Goal: Task Accomplishment & Management: Manage account settings

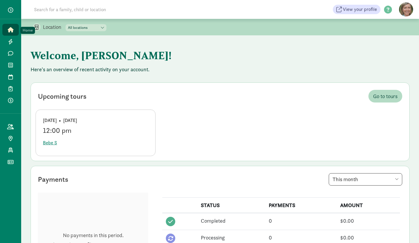
click at [11, 32] on icon at bounding box center [11, 29] width 6 height 5
click at [52, 143] on span "Bebe S" at bounding box center [50, 142] width 14 height 7
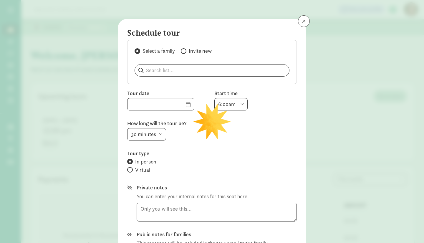
type input "09/16/2025"
select select "12:00pm"
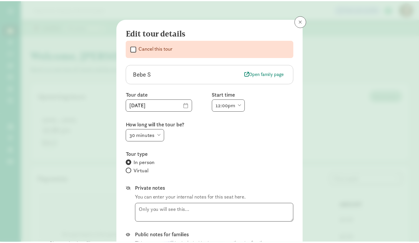
scroll to position [77, 0]
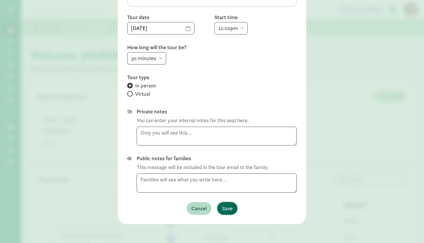
click at [229, 205] on span "Save" at bounding box center [227, 208] width 11 height 8
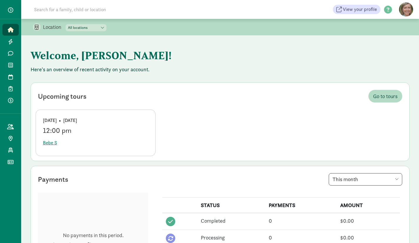
scroll to position [265, 0]
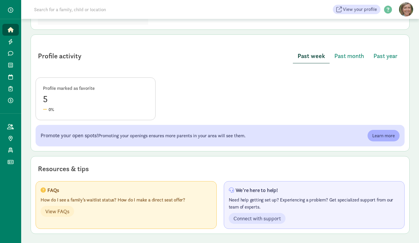
click at [45, 99] on div "5" at bounding box center [95, 99] width 105 height 14
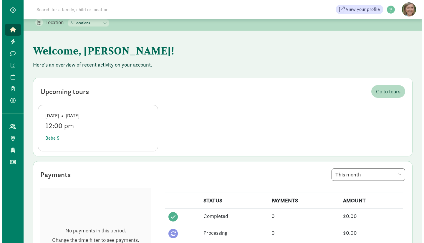
scroll to position [0, 0]
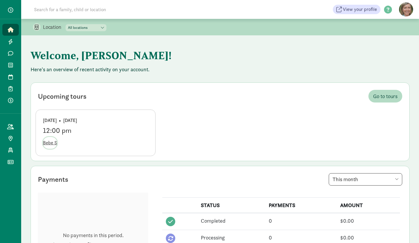
click at [52, 143] on span "Bebe S" at bounding box center [50, 142] width 14 height 7
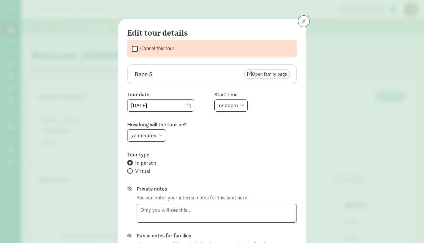
click at [268, 74] on span "Open family page" at bounding box center [267, 74] width 40 height 7
click at [302, 20] on span at bounding box center [304, 21] width 4 height 5
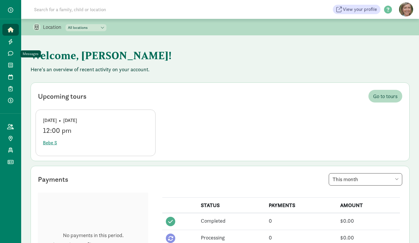
click at [12, 55] on icon at bounding box center [10, 53] width 5 height 5
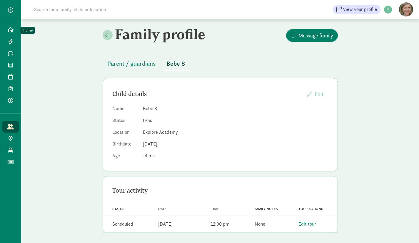
click at [10, 31] on icon at bounding box center [11, 29] width 6 height 5
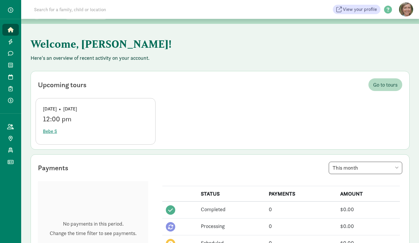
scroll to position [11, 0]
click at [14, 42] on link "Leads" at bounding box center [10, 42] width 16 height 12
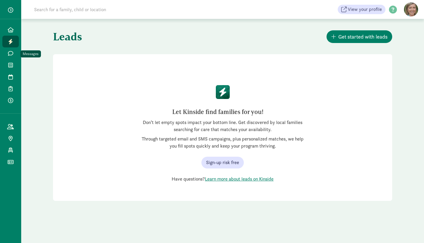
click at [11, 55] on icon at bounding box center [10, 53] width 5 height 5
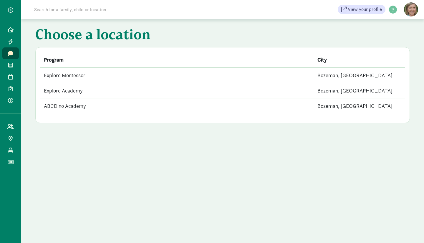
click at [63, 74] on td "Explore Montessori" at bounding box center [176, 75] width 273 height 16
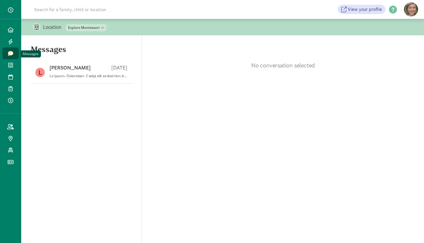
click at [11, 54] on icon at bounding box center [10, 53] width 5 height 5
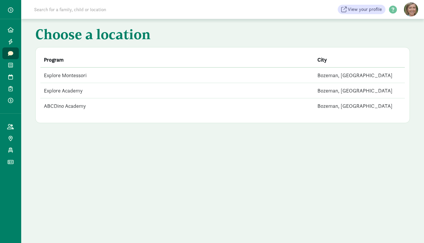
click at [72, 91] on td "Explore Academy" at bounding box center [176, 90] width 273 height 15
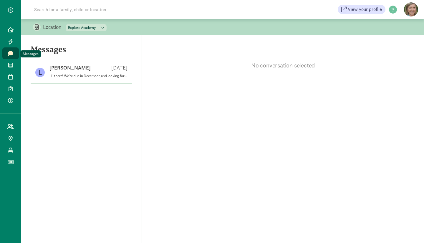
click at [11, 54] on icon at bounding box center [10, 53] width 5 height 5
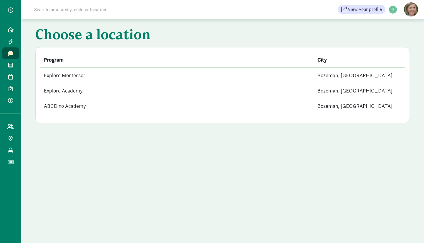
click at [69, 107] on td "ABCDino Academy" at bounding box center [176, 105] width 273 height 15
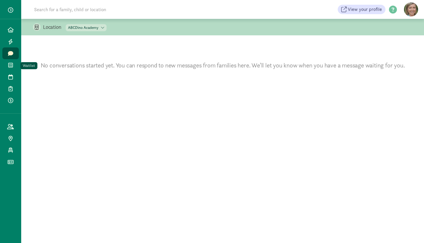
click at [10, 66] on icon at bounding box center [10, 64] width 5 height 5
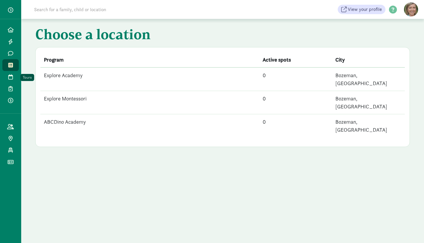
click at [11, 82] on link "Tours" at bounding box center [10, 77] width 16 height 12
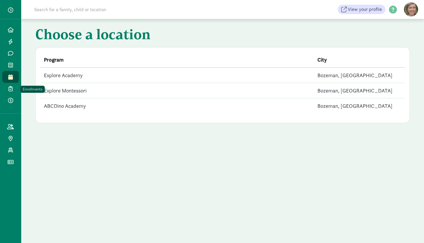
click at [10, 92] on link "Enrollments" at bounding box center [10, 89] width 16 height 12
click at [12, 64] on icon at bounding box center [10, 64] width 5 height 5
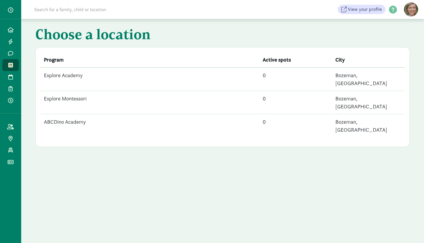
click at [66, 76] on td "Explore Academy" at bounding box center [149, 79] width 219 height 24
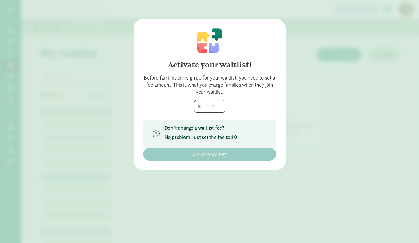
click at [199, 132] on div "Don’t charge a waitlist fee? No problem, just set the fee to $0." at bounding box center [201, 133] width 74 height 19
click at [207, 107] on input "number" at bounding box center [209, 106] width 31 height 12
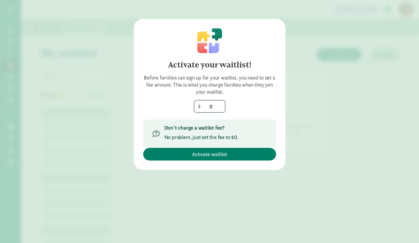
type input "0"
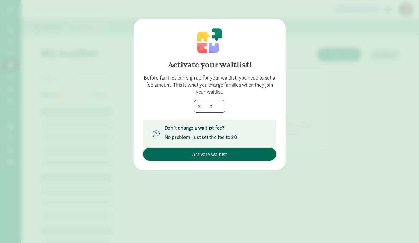
click at [208, 154] on span "Activate waitlist" at bounding box center [209, 154] width 35 height 8
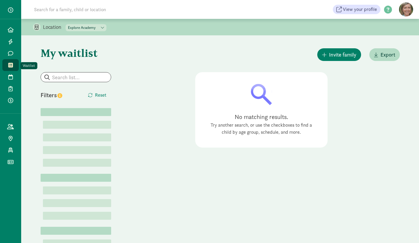
click at [14, 65] on span at bounding box center [10, 64] width 7 height 5
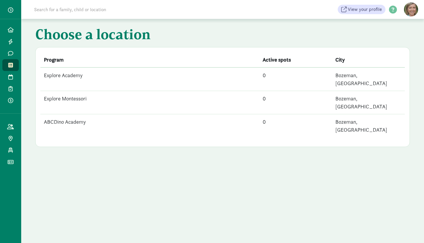
click at [80, 91] on td "Explore Montessori" at bounding box center [149, 102] width 219 height 23
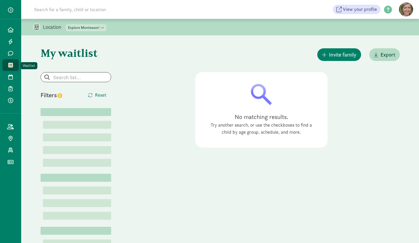
click at [11, 64] on icon at bounding box center [10, 64] width 5 height 5
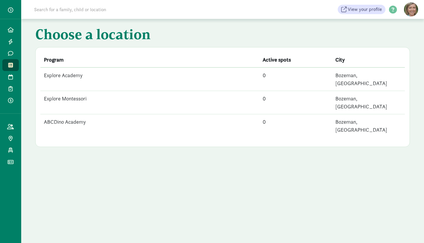
click at [67, 114] on td "ABCDino Academy" at bounding box center [149, 125] width 219 height 23
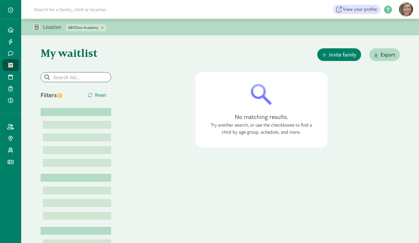
click at [143, 59] on div "Invite family Export" at bounding box center [261, 54] width 277 height 15
click at [100, 26] on select "Explore Academy Explore Montessori [GEOGRAPHIC_DATA]" at bounding box center [86, 27] width 41 height 7
click at [66, 24] on select "Explore Academy Explore Montessori [GEOGRAPHIC_DATA]" at bounding box center [86, 27] width 41 height 7
click at [104, 27] on select "Explore Academy Explore Montessori [GEOGRAPHIC_DATA]" at bounding box center [86, 27] width 41 height 7
click at [66, 24] on select "Explore Academy Explore Montessori [GEOGRAPHIC_DATA]" at bounding box center [86, 27] width 41 height 7
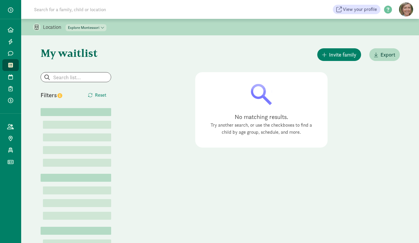
click at [103, 29] on select "Explore Academy Explore Montessori [GEOGRAPHIC_DATA]" at bounding box center [86, 27] width 41 height 7
select select "376019"
click at [66, 24] on select "Explore Academy Explore Montessori ABCDino Academy" at bounding box center [86, 27] width 41 height 7
click at [11, 78] on icon at bounding box center [10, 76] width 5 height 5
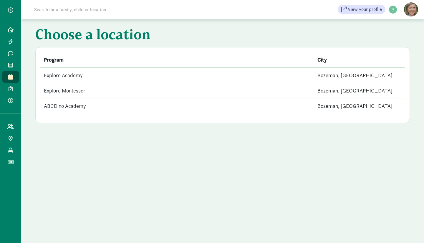
click at [69, 73] on td "Explore Academy" at bounding box center [176, 75] width 273 height 16
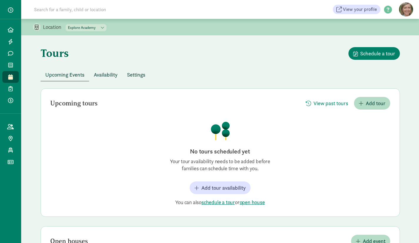
click at [104, 26] on select "Explore Academy Explore Montessori [GEOGRAPHIC_DATA]" at bounding box center [86, 27] width 41 height 7
click at [66, 24] on select "Explore Academy Explore Montessori [GEOGRAPHIC_DATA]" at bounding box center [86, 27] width 41 height 7
click at [104, 26] on select "Explore Academy Explore Montessori [GEOGRAPHIC_DATA]" at bounding box center [86, 27] width 41 height 7
select select "376019"
click at [66, 24] on select "Explore Academy Explore Montessori [GEOGRAPHIC_DATA]" at bounding box center [86, 27] width 41 height 7
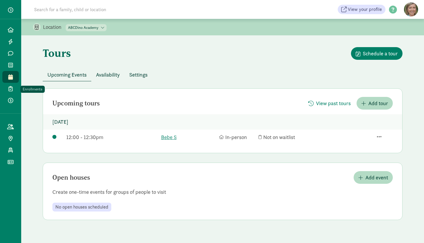
click at [14, 90] on span "Enrollments" at bounding box center [14, 88] width 0 height 7
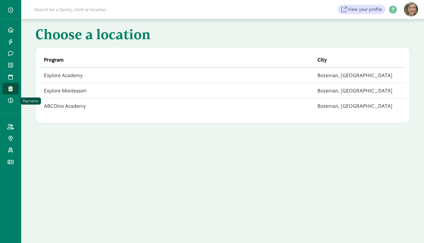
click at [10, 99] on icon at bounding box center [10, 100] width 5 height 5
click at [12, 127] on icon at bounding box center [10, 126] width 7 height 5
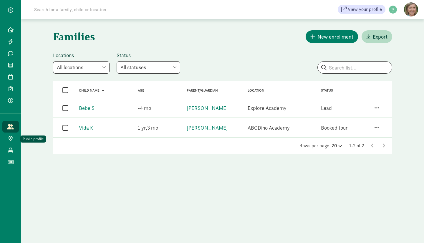
click at [11, 138] on icon at bounding box center [11, 138] width 4 height 5
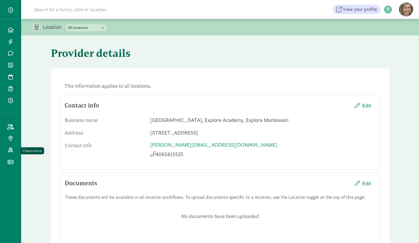
click at [12, 150] on icon at bounding box center [10, 149] width 5 height 5
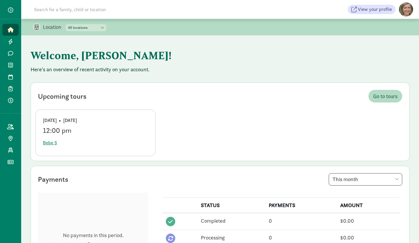
click at [406, 9] on figure at bounding box center [406, 9] width 14 height 14
click at [398, 31] on link "Logout" at bounding box center [402, 29] width 24 height 7
